Goal: Information Seeking & Learning: Learn about a topic

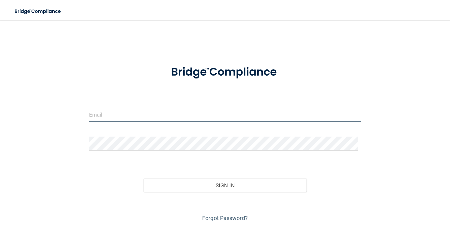
click at [135, 113] on input "email" at bounding box center [225, 115] width 272 height 14
type input "[PERSON_NAME][EMAIL_ADDRESS][DOMAIN_NAME]"
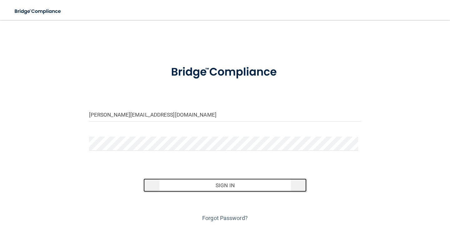
click at [198, 182] on button "Sign In" at bounding box center [224, 185] width 163 height 14
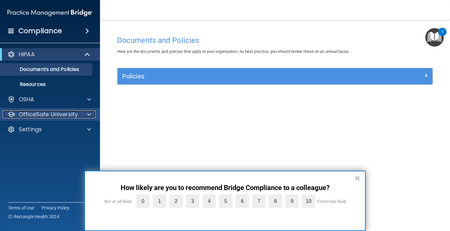
click at [86, 113] on div at bounding box center [88, 115] width 16 height 8
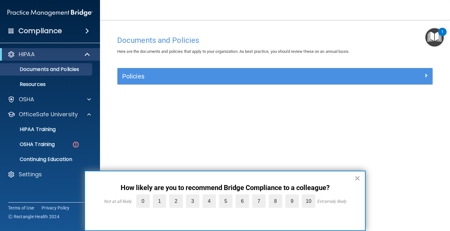
click at [359, 180] on button "×" at bounding box center [357, 178] width 6 height 10
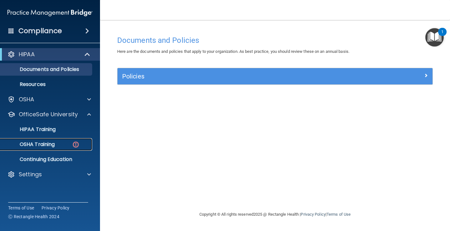
click at [63, 145] on div "OSHA Training" at bounding box center [46, 144] width 85 height 6
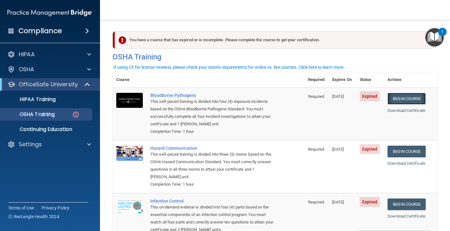
click at [401, 99] on link "Begin Course" at bounding box center [407, 99] width 38 height 12
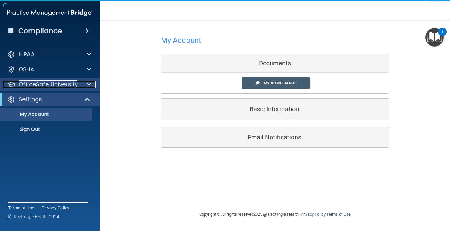
click at [78, 85] on div "OfficeSafe University" at bounding box center [42, 85] width 78 height 8
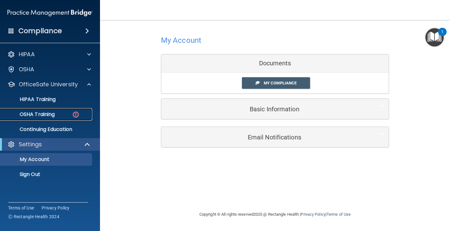
click at [74, 113] on img at bounding box center [76, 115] width 8 height 8
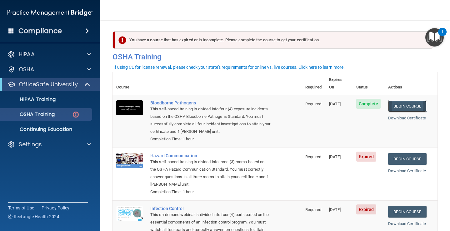
click at [395, 100] on link "Begin Course" at bounding box center [407, 106] width 38 height 12
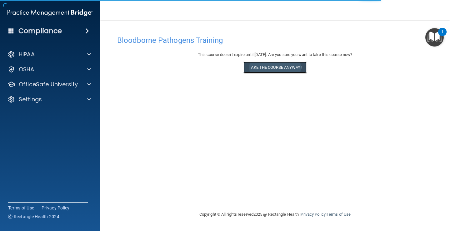
click at [290, 68] on button "Take the course anyway!" at bounding box center [274, 68] width 63 height 12
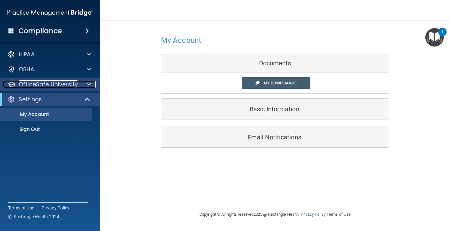
click at [76, 86] on p "OfficeSafe University" at bounding box center [48, 85] width 59 height 8
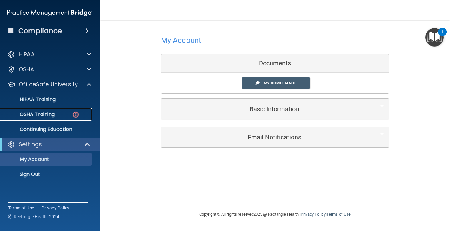
click at [73, 116] on img at bounding box center [76, 115] width 8 height 8
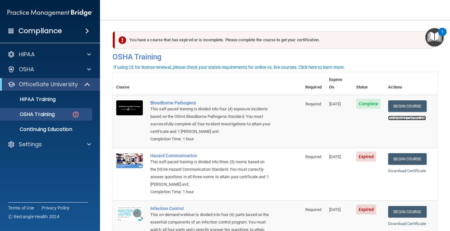
click at [408, 116] on link "Download Certificate" at bounding box center [407, 118] width 38 height 5
click at [398, 154] on link "Begin Course" at bounding box center [407, 159] width 38 height 12
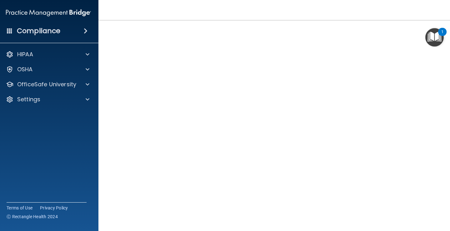
scroll to position [19, 0]
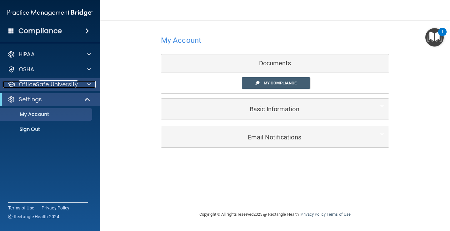
click at [87, 84] on div at bounding box center [88, 85] width 16 height 8
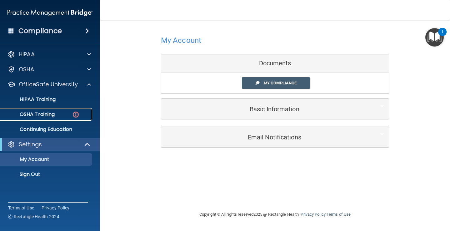
click at [71, 113] on div "OSHA Training" at bounding box center [46, 114] width 85 height 6
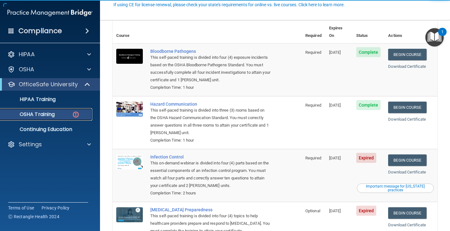
scroll to position [63, 0]
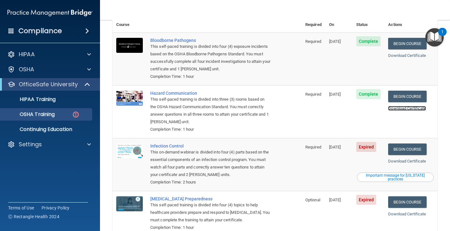
click at [406, 106] on link "Download Certificate" at bounding box center [407, 108] width 38 height 5
click at [397, 143] on link "Begin Course" at bounding box center [407, 149] width 38 height 12
click at [71, 112] on div "OSHA Training" at bounding box center [46, 114] width 85 height 6
click at [61, 115] on div "OSHA Training" at bounding box center [46, 114] width 85 height 6
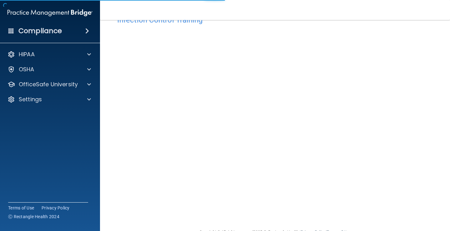
scroll to position [31, 0]
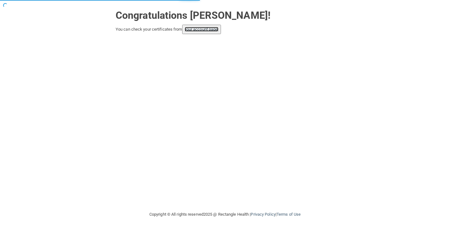
click at [210, 31] on link "your account page!" at bounding box center [202, 29] width 34 height 5
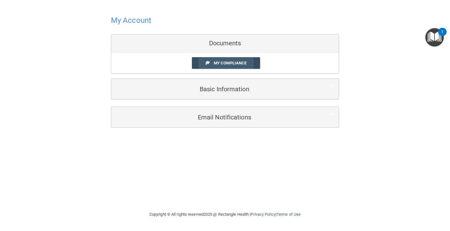
click at [212, 62] on link "My Compliance" at bounding box center [226, 63] width 68 height 12
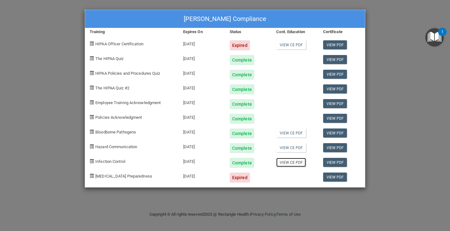
click at [292, 162] on link "View CE PDF" at bounding box center [291, 162] width 30 height 9
click at [337, 161] on link "View PDF" at bounding box center [335, 162] width 24 height 9
click at [396, 19] on div "Allison Veal's Compliance Training Expires On Status Cont. Education Certificat…" at bounding box center [225, 115] width 450 height 231
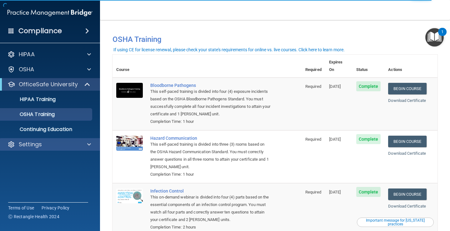
click at [52, 148] on div "Settings" at bounding box center [50, 144] width 100 height 13
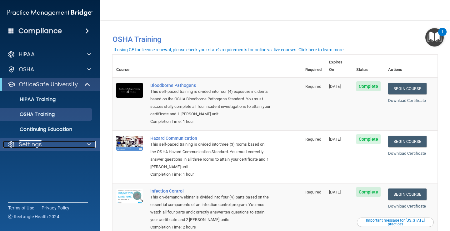
click at [45, 143] on div "Settings" at bounding box center [42, 145] width 78 height 8
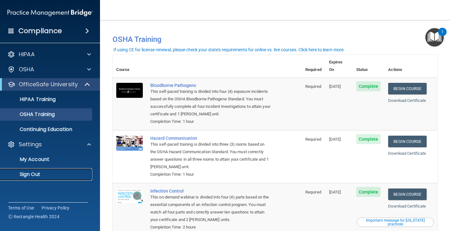
click at [45, 172] on p "Sign Out" at bounding box center [46, 174] width 85 height 6
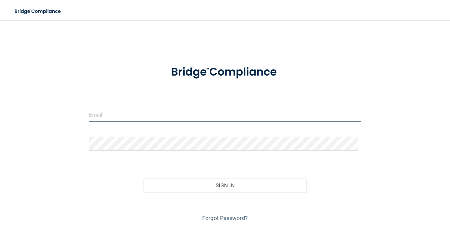
click at [140, 116] on input "email" at bounding box center [225, 115] width 272 height 14
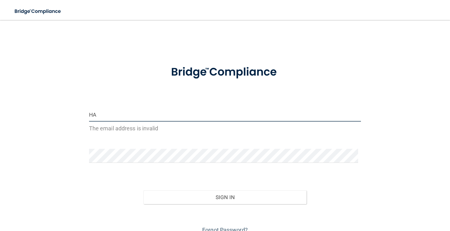
type input "H"
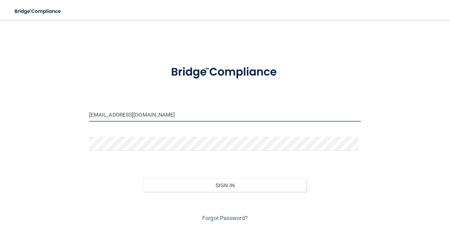
type input "happyzq23@yahoo.com"
click at [123, 136] on form "happyzq23@yahoo.com Invalid email/password. You don't have permission to access…" at bounding box center [225, 141] width 272 height 166
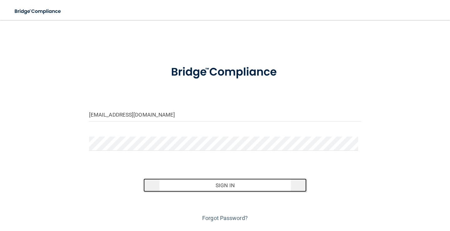
click at [196, 183] on button "Sign In" at bounding box center [224, 185] width 163 height 14
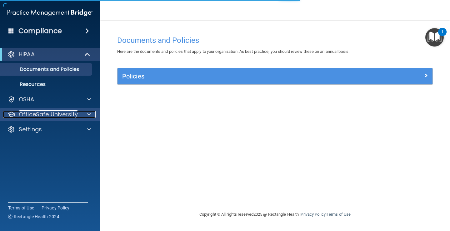
click at [83, 114] on div at bounding box center [88, 115] width 16 height 8
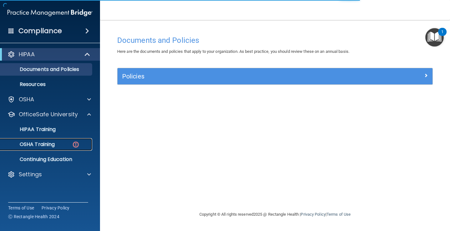
click at [79, 144] on img at bounding box center [76, 145] width 8 height 8
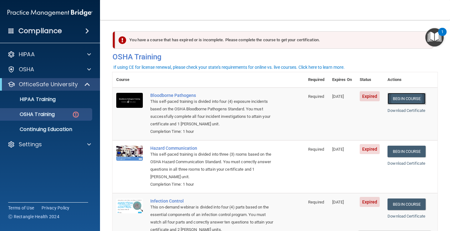
click at [405, 99] on link "Begin Course" at bounding box center [407, 99] width 38 height 12
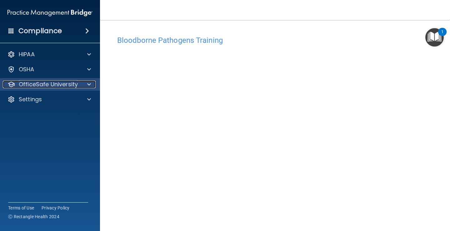
click at [83, 83] on div at bounding box center [88, 85] width 16 height 8
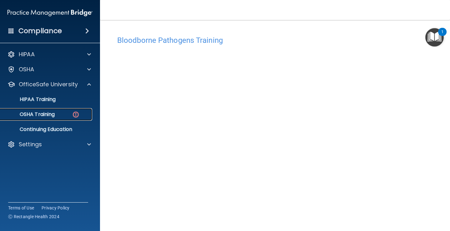
click at [72, 113] on img at bounding box center [76, 115] width 8 height 8
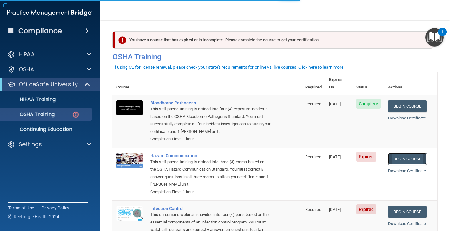
click at [405, 153] on link "Begin Course" at bounding box center [407, 159] width 38 height 12
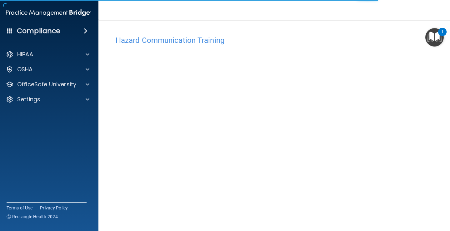
scroll to position [4, 0]
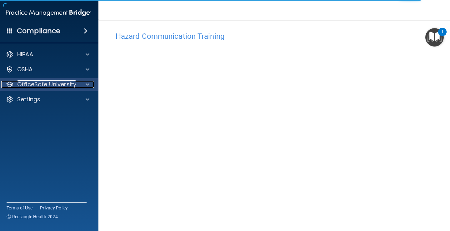
click at [91, 83] on div at bounding box center [87, 85] width 16 height 8
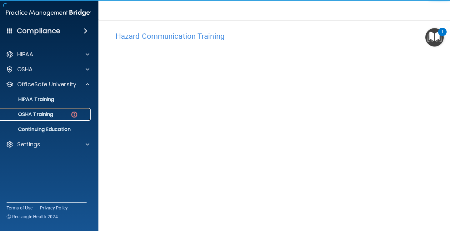
click at [70, 113] on img at bounding box center [74, 115] width 8 height 8
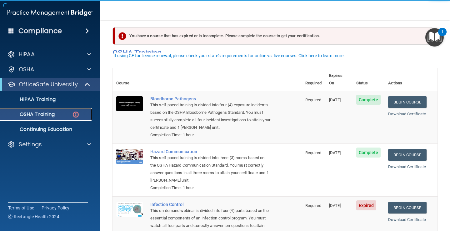
scroll to position [35, 0]
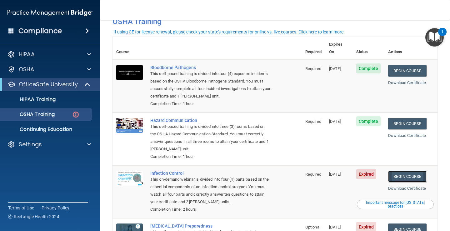
click at [400, 171] on link "Begin Course" at bounding box center [407, 177] width 38 height 12
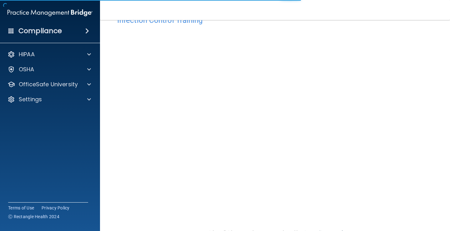
scroll to position [31, 0]
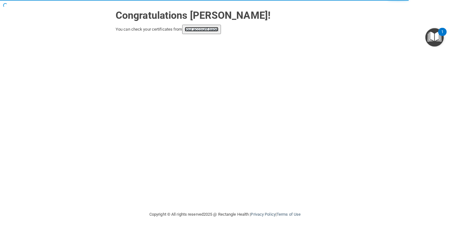
click at [206, 31] on link "your account page!" at bounding box center [202, 29] width 34 height 5
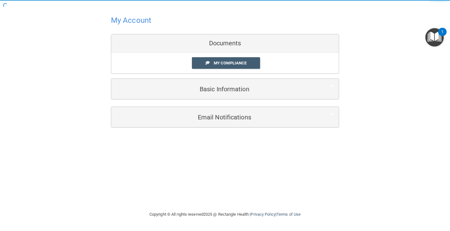
click at [222, 72] on div "My Compliance My Compliance My BAA" at bounding box center [225, 63] width 228 height 21
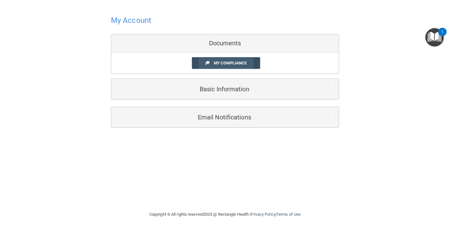
click at [236, 63] on span "My Compliance" at bounding box center [230, 63] width 33 height 5
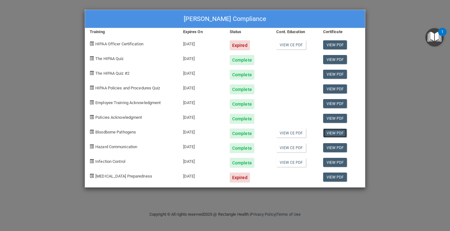
click at [333, 133] on link "View PDF" at bounding box center [335, 132] width 24 height 9
click at [332, 148] on link "View PDF" at bounding box center [335, 147] width 24 height 9
click at [328, 161] on link "View PDF" at bounding box center [335, 162] width 24 height 9
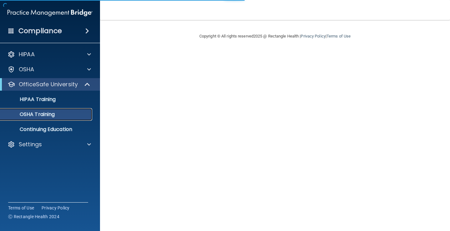
click at [73, 111] on link "OSHA Training" at bounding box center [43, 114] width 98 height 13
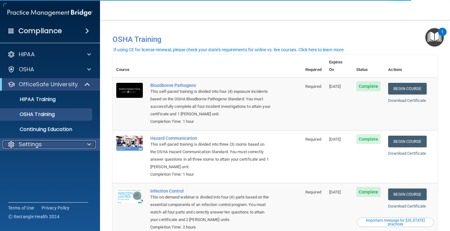
click at [32, 142] on p "Settings" at bounding box center [30, 145] width 23 height 8
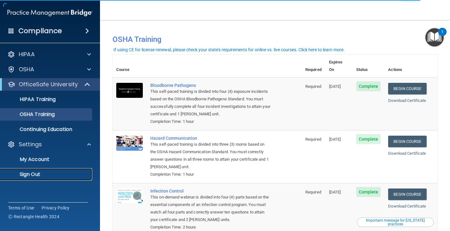
click at [45, 174] on p "Sign Out" at bounding box center [46, 174] width 85 height 6
